Goal: Task Accomplishment & Management: Manage account settings

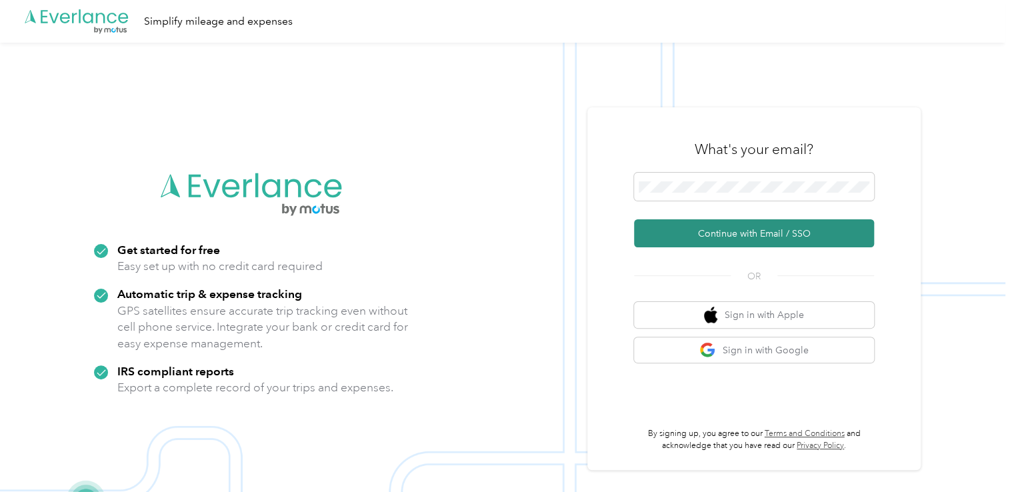
click at [715, 237] on button "Continue with Email / SSO" at bounding box center [754, 233] width 240 height 28
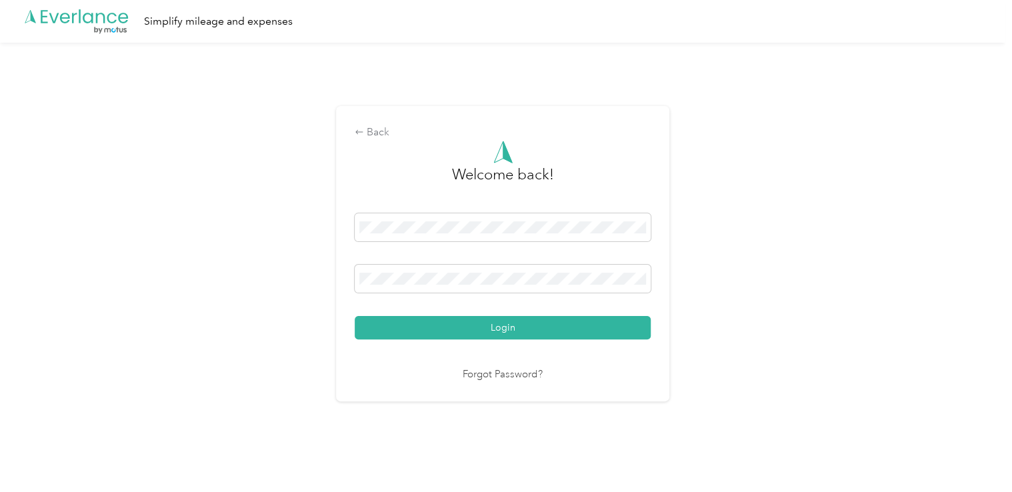
click at [516, 327] on button "Login" at bounding box center [503, 327] width 296 height 23
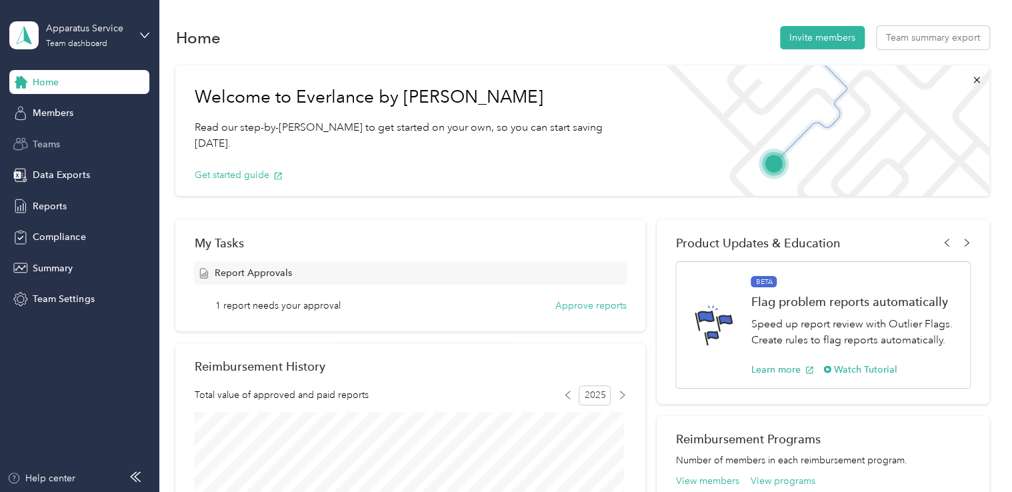
click at [40, 143] on span "Teams" at bounding box center [46, 144] width 27 height 14
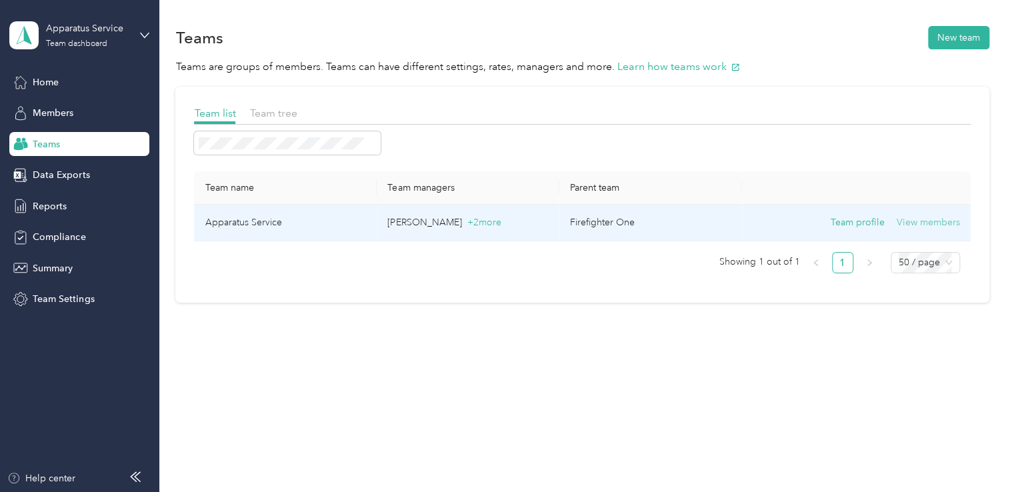
click at [925, 223] on button "View members" at bounding box center [927, 222] width 63 height 15
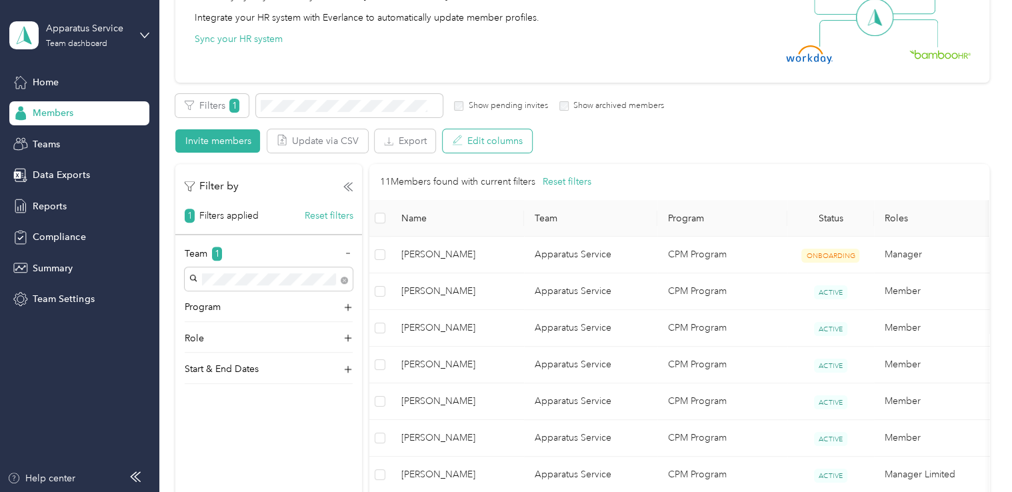
scroll to position [200, 0]
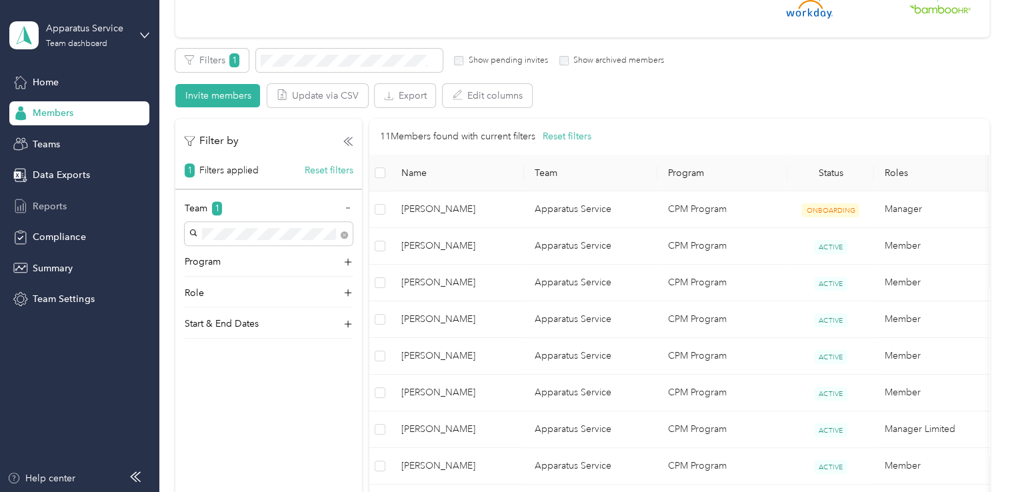
click at [51, 202] on span "Reports" at bounding box center [50, 206] width 34 height 14
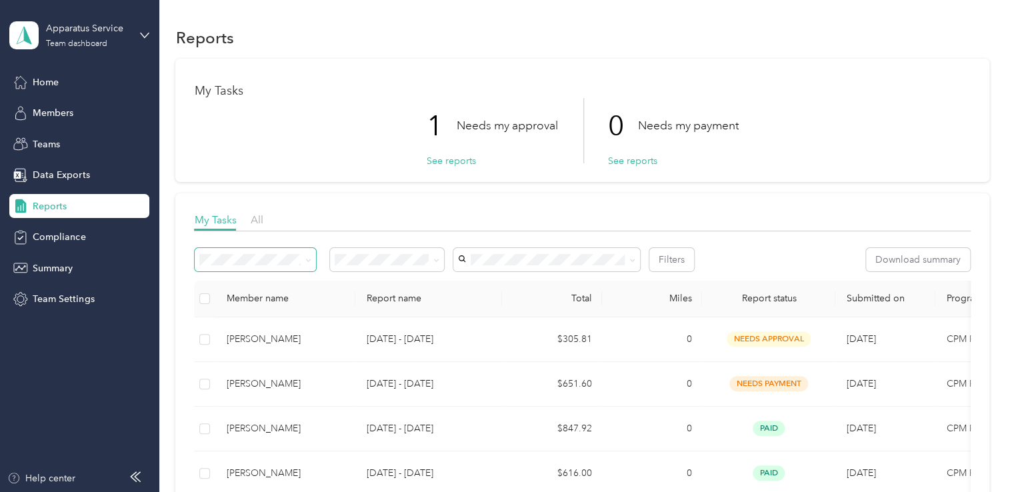
click at [309, 258] on icon at bounding box center [308, 260] width 6 height 6
click at [429, 264] on span at bounding box center [433, 260] width 11 height 14
click at [432, 260] on span at bounding box center [433, 260] width 11 height 14
click at [433, 256] on span at bounding box center [436, 259] width 6 height 11
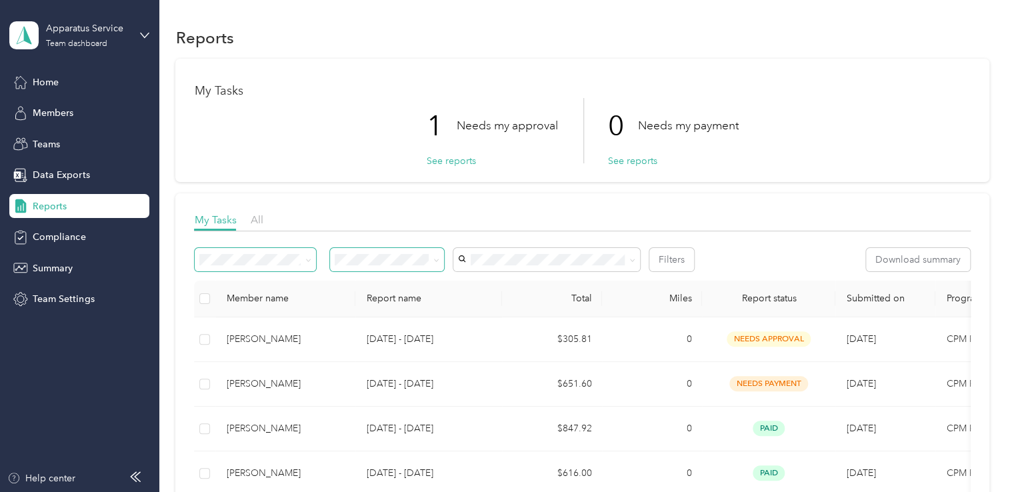
click at [438, 262] on icon at bounding box center [436, 260] width 6 height 6
click at [436, 262] on icon at bounding box center [436, 260] width 6 height 6
click at [389, 375] on span "Rejected by me" at bounding box center [373, 376] width 66 height 11
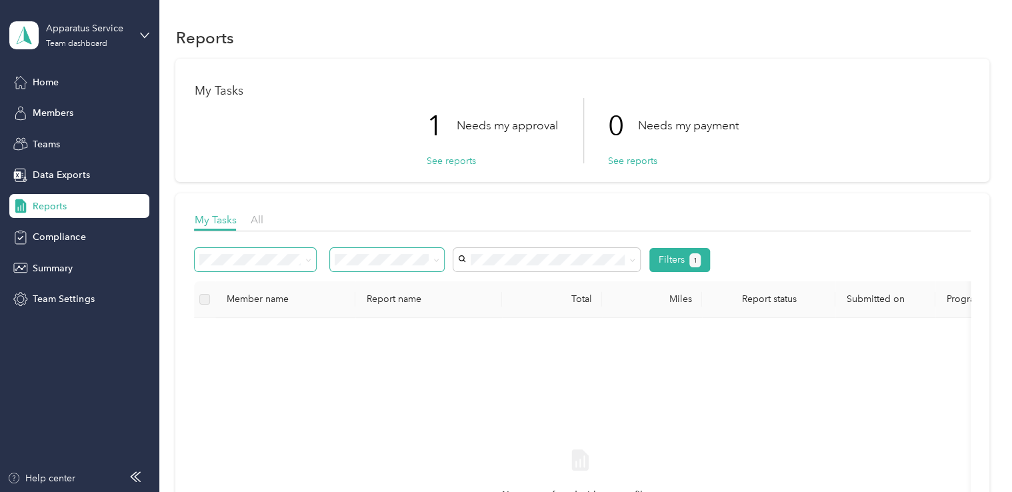
click at [432, 259] on span at bounding box center [433, 260] width 11 height 14
click at [439, 259] on icon at bounding box center [436, 260] width 6 height 6
click at [413, 284] on div "All" at bounding box center [387, 284] width 95 height 14
